Goal: Transaction & Acquisition: Purchase product/service

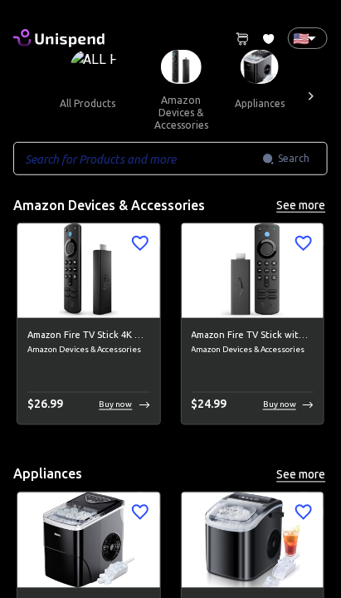
click at [313, 105] on icon at bounding box center [311, 96] width 17 height 17
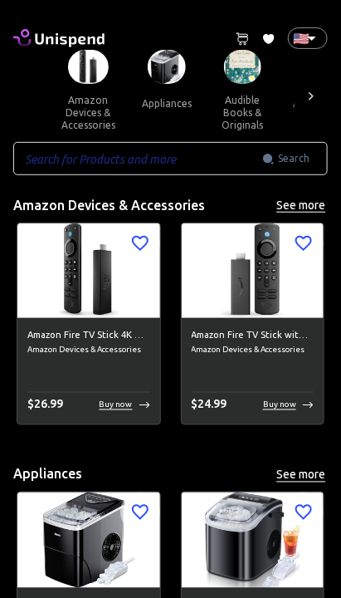
scroll to position [0, 187]
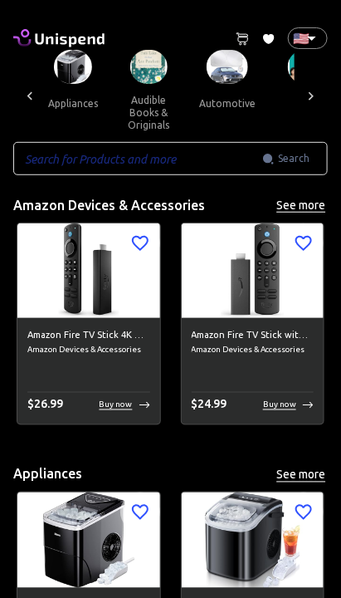
click at [314, 105] on icon at bounding box center [311, 96] width 17 height 17
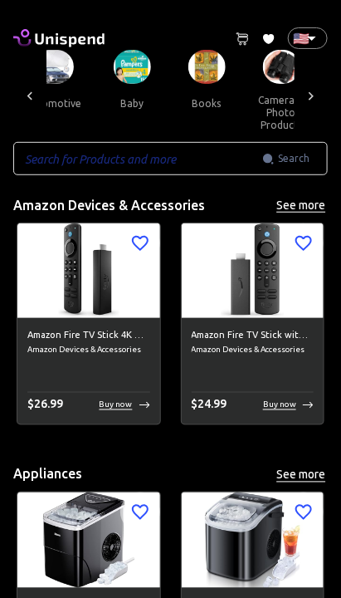
scroll to position [0, 373]
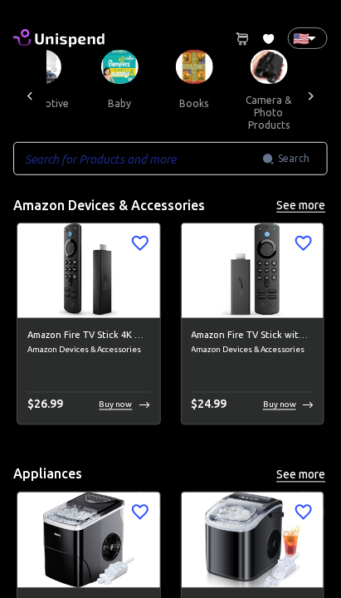
click at [320, 105] on div at bounding box center [311, 96] width 33 height 92
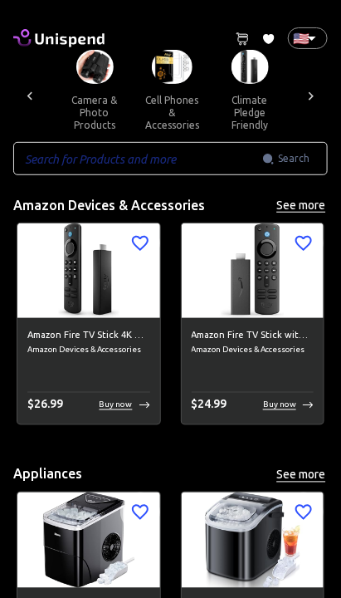
scroll to position [0, 560]
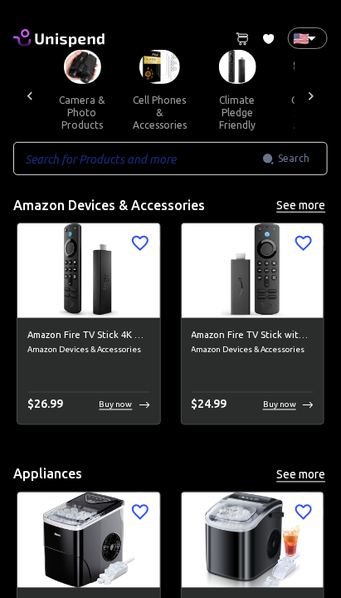
click at [315, 105] on icon at bounding box center [311, 96] width 17 height 17
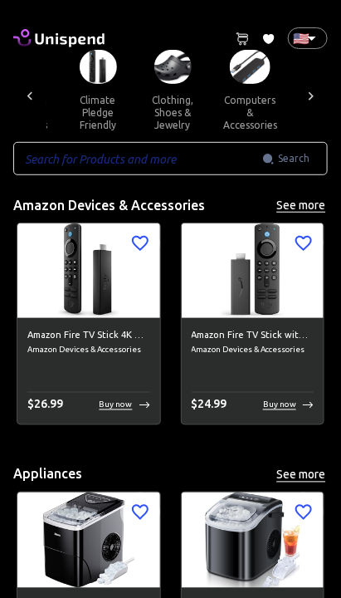
scroll to position [0, 747]
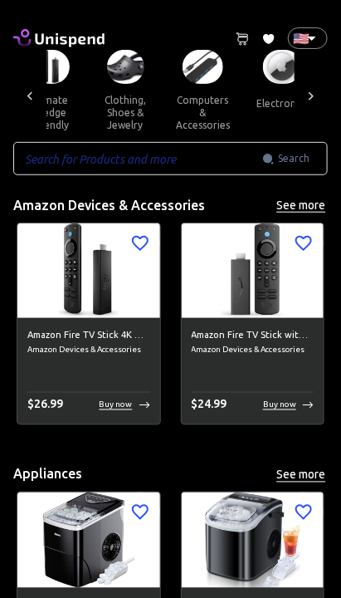
click at [317, 105] on icon at bounding box center [311, 96] width 17 height 17
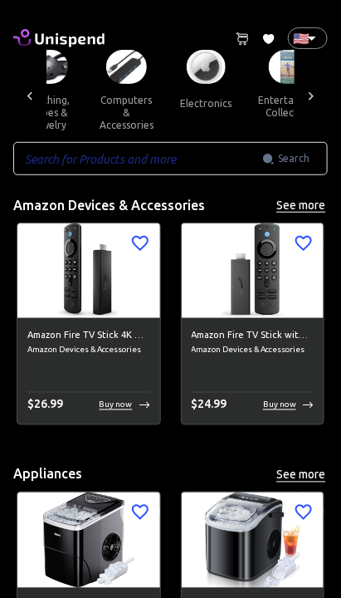
scroll to position [0, 934]
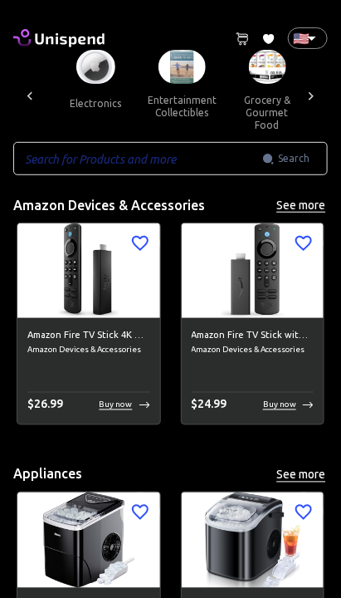
click at [315, 105] on icon at bounding box center [311, 96] width 17 height 17
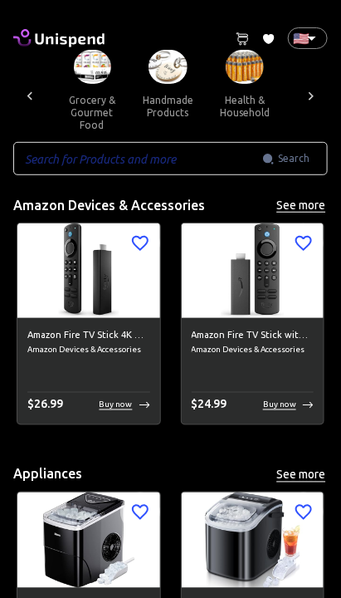
scroll to position [0, 1120]
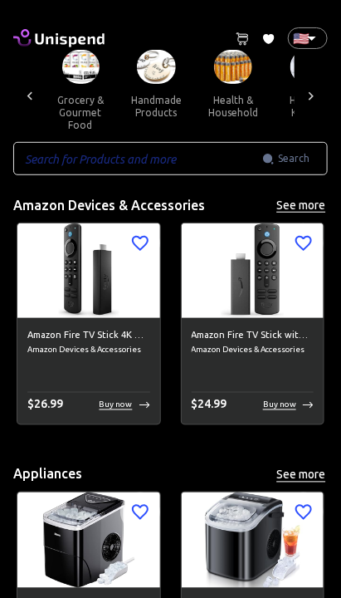
click at [316, 105] on icon at bounding box center [311, 96] width 17 height 17
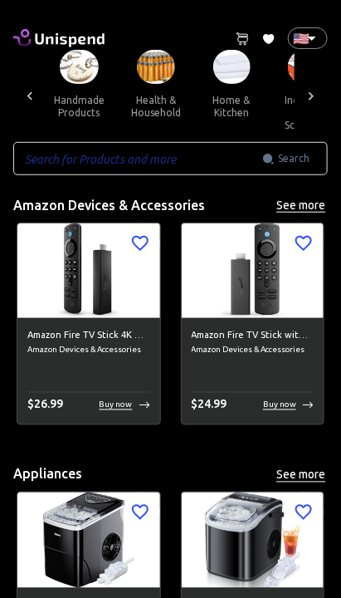
scroll to position [0, 1308]
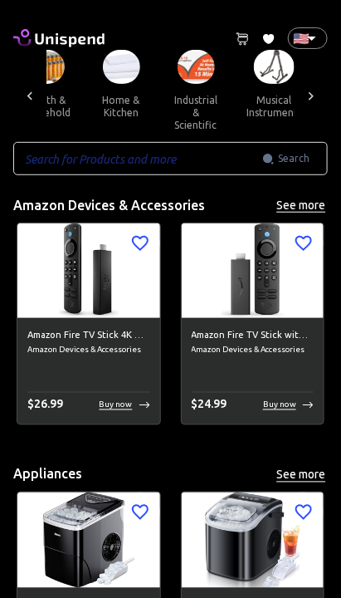
click at [315, 105] on icon at bounding box center [311, 96] width 17 height 17
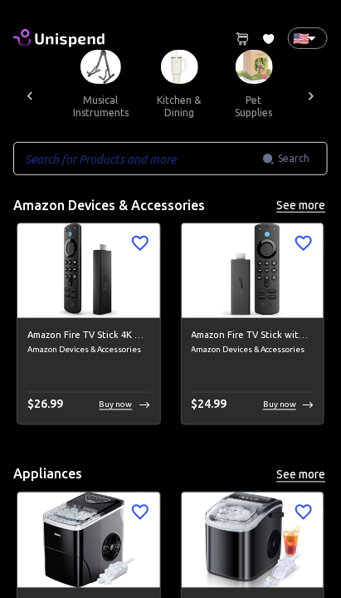
scroll to position [0, 1495]
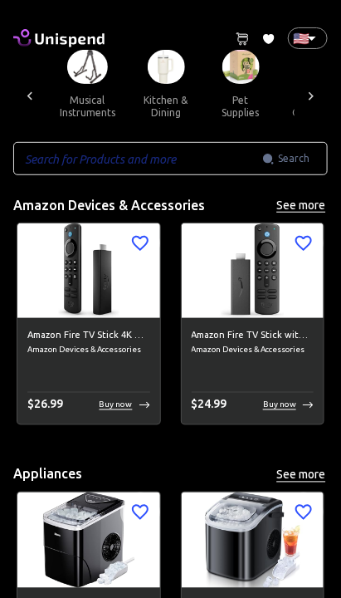
click at [315, 105] on icon at bounding box center [311, 96] width 17 height 17
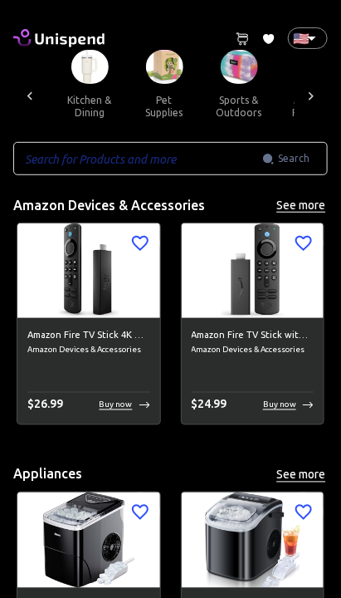
scroll to position [0, 1681]
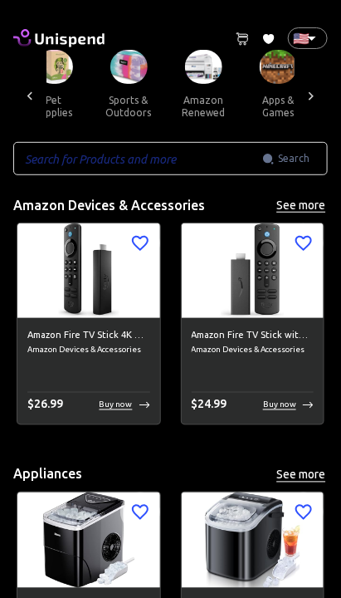
click at [166, 108] on button "sports & outdoors" at bounding box center [128, 106] width 75 height 45
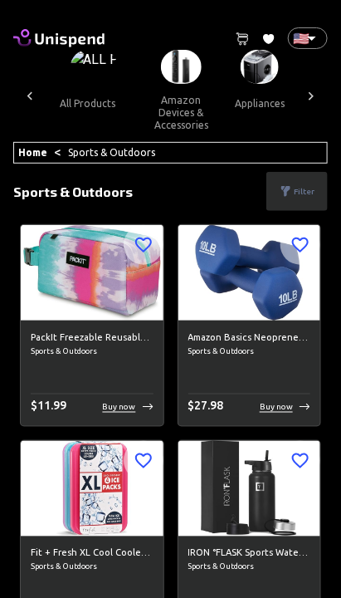
scroll to position [0, 1596]
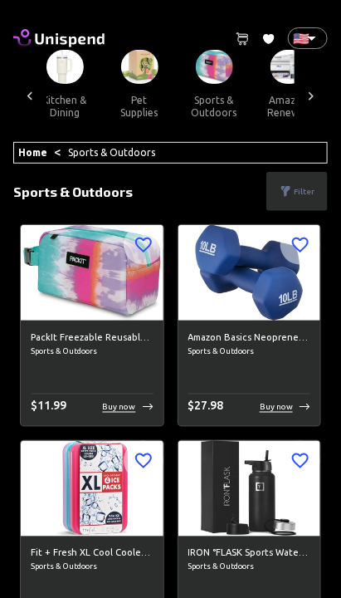
click at [307, 198] on p "Filter" at bounding box center [304, 191] width 21 height 12
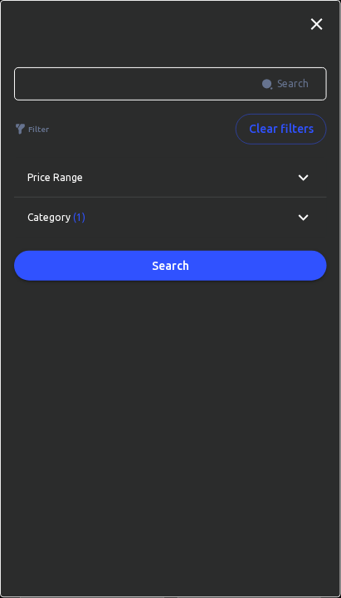
click at [315, 226] on div "Category (1)" at bounding box center [170, 218] width 313 height 40
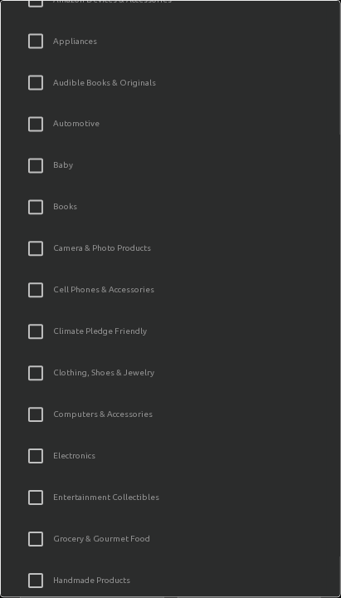
scroll to position [287, 0]
click at [38, 253] on input "Camera & Photo Products" at bounding box center [35, 249] width 35 height 35
checkbox input "true"
checkbox input "false"
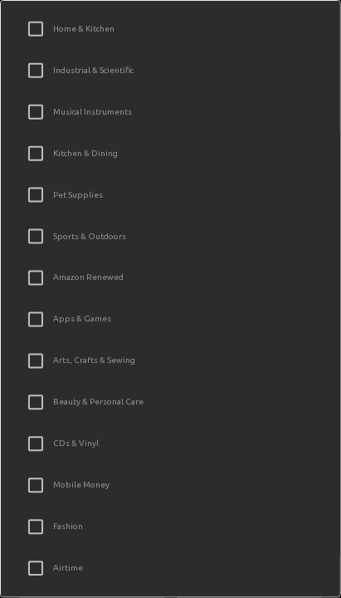
scroll to position [991, 0]
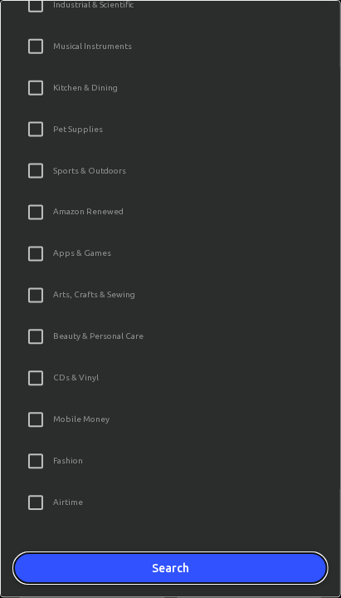
click at [208, 578] on button "Search" at bounding box center [170, 569] width 313 height 31
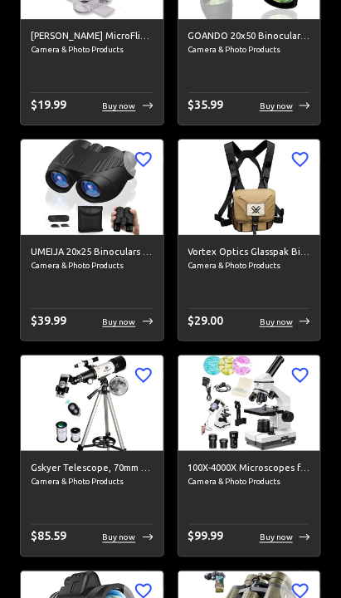
scroll to position [7856, 0]
